Goal: Task Accomplishment & Management: Complete application form

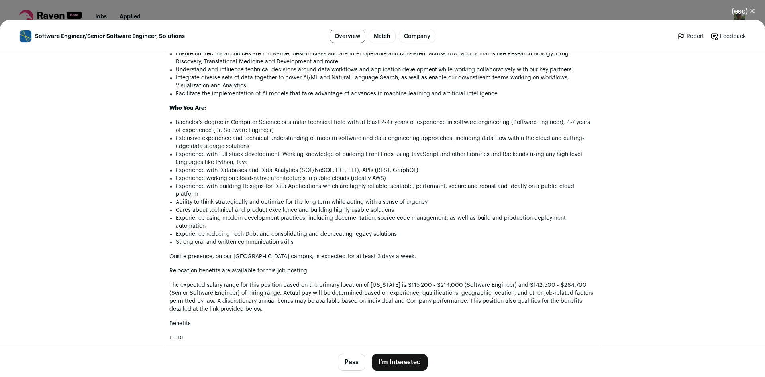
scroll to position [656, 0]
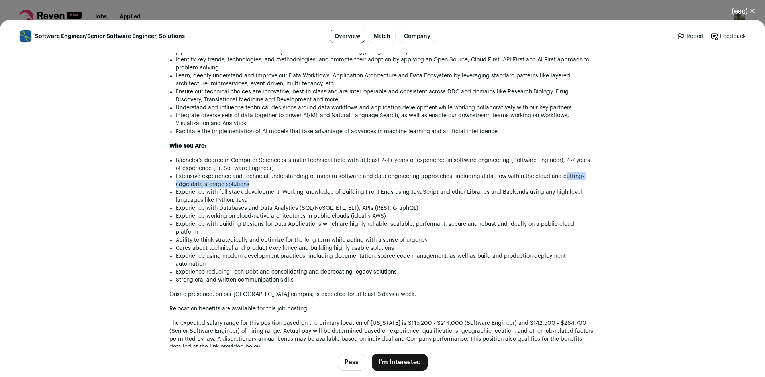
drag, startPoint x: 559, startPoint y: 176, endPoint x: 581, endPoint y: 187, distance: 25.1
click at [581, 187] on li "Extensive experience and technical understanding of modern software and data en…" at bounding box center [386, 180] width 420 height 16
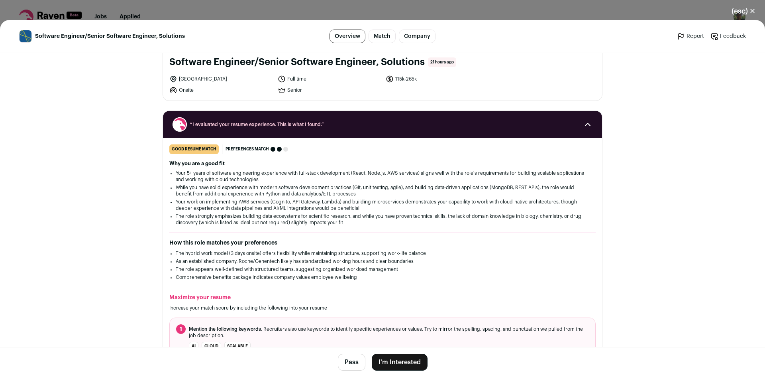
scroll to position [0, 0]
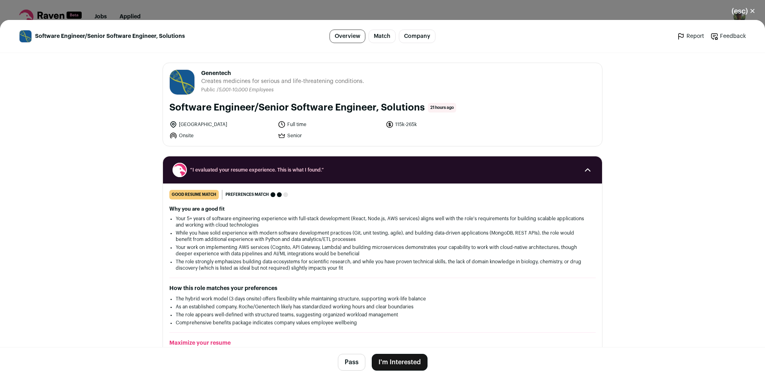
click at [213, 73] on span "Genentech" at bounding box center [282, 73] width 163 height 8
copy span "Genentech"
click at [400, 361] on button "I'm Interested" at bounding box center [400, 362] width 56 height 17
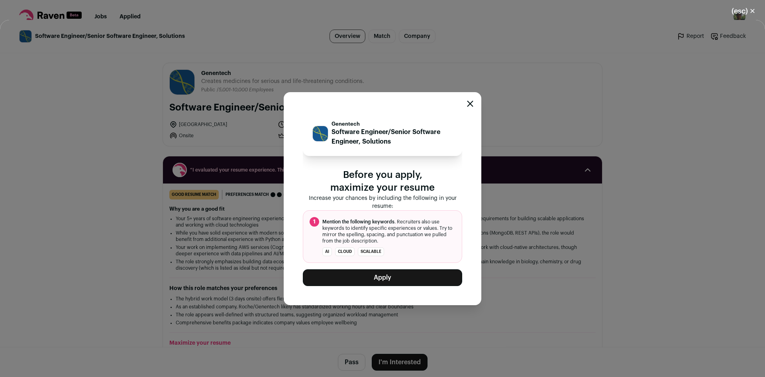
click at [400, 277] on button "Apply" at bounding box center [382, 277] width 159 height 17
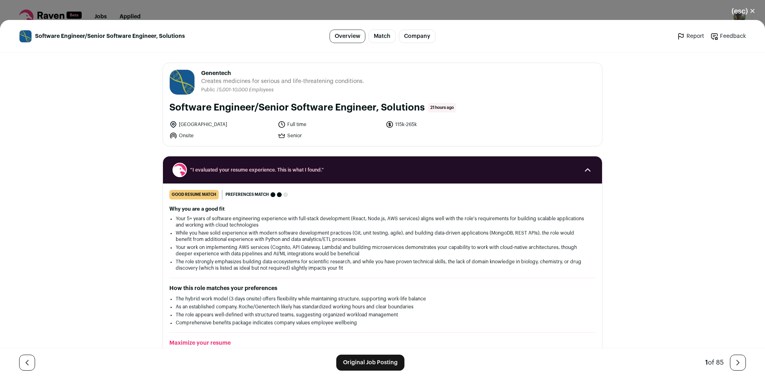
click at [744, 14] on button "(esc) ✕" at bounding box center [743, 11] width 43 height 18
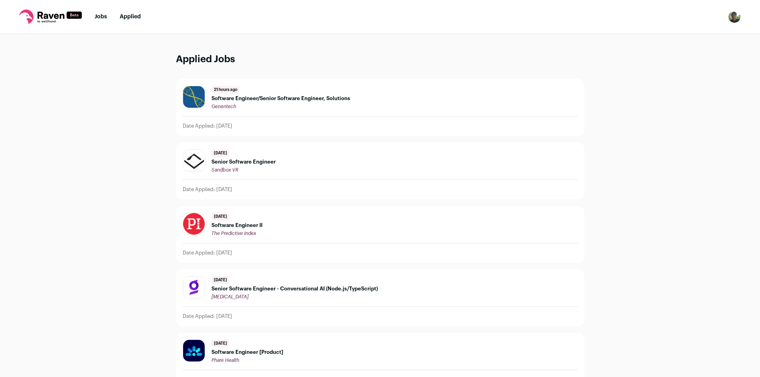
click at [105, 19] on link "Jobs" at bounding box center [100, 17] width 12 height 6
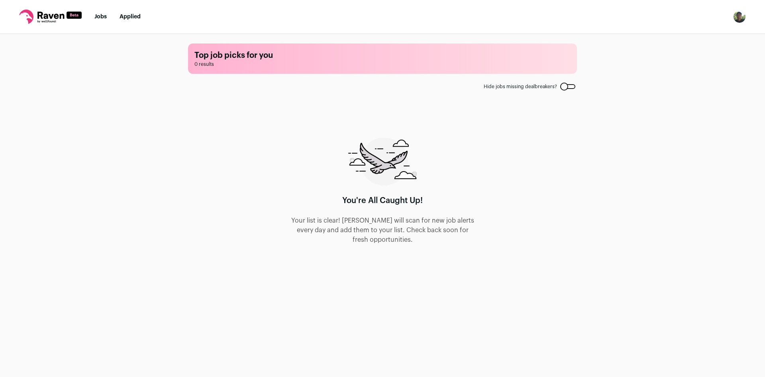
click at [130, 14] on link "Applied" at bounding box center [130, 17] width 21 height 6
